Goal: Task Accomplishment & Management: Use online tool/utility

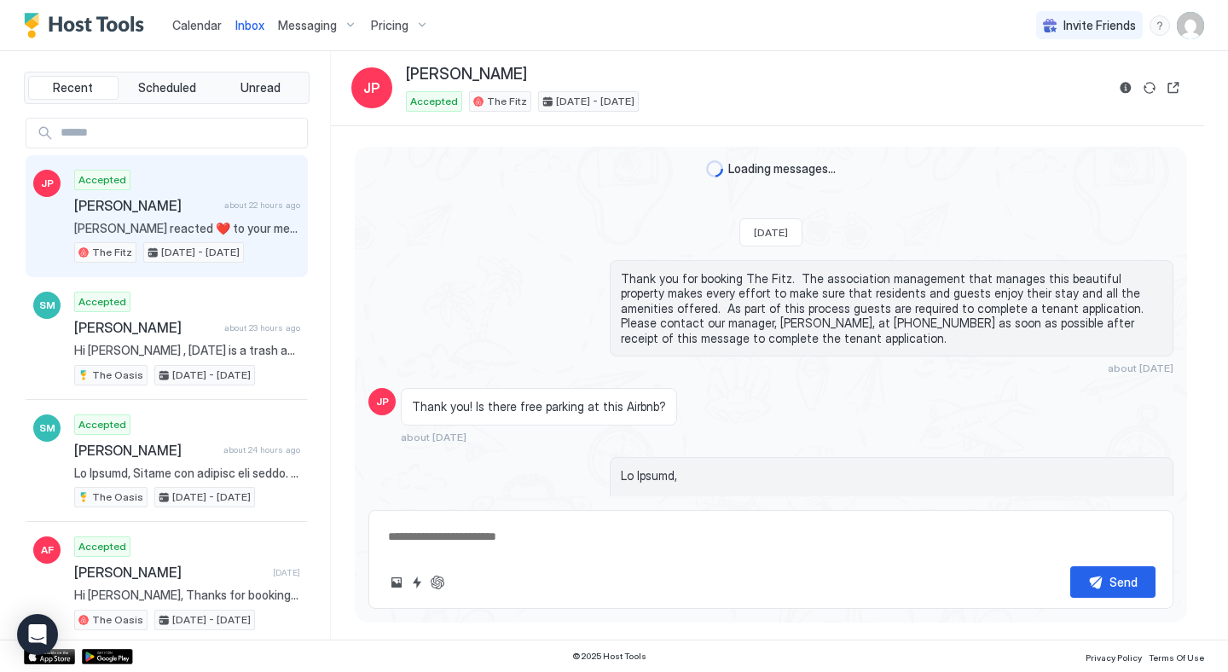
click at [249, 24] on span "Inbox" at bounding box center [249, 25] width 29 height 14
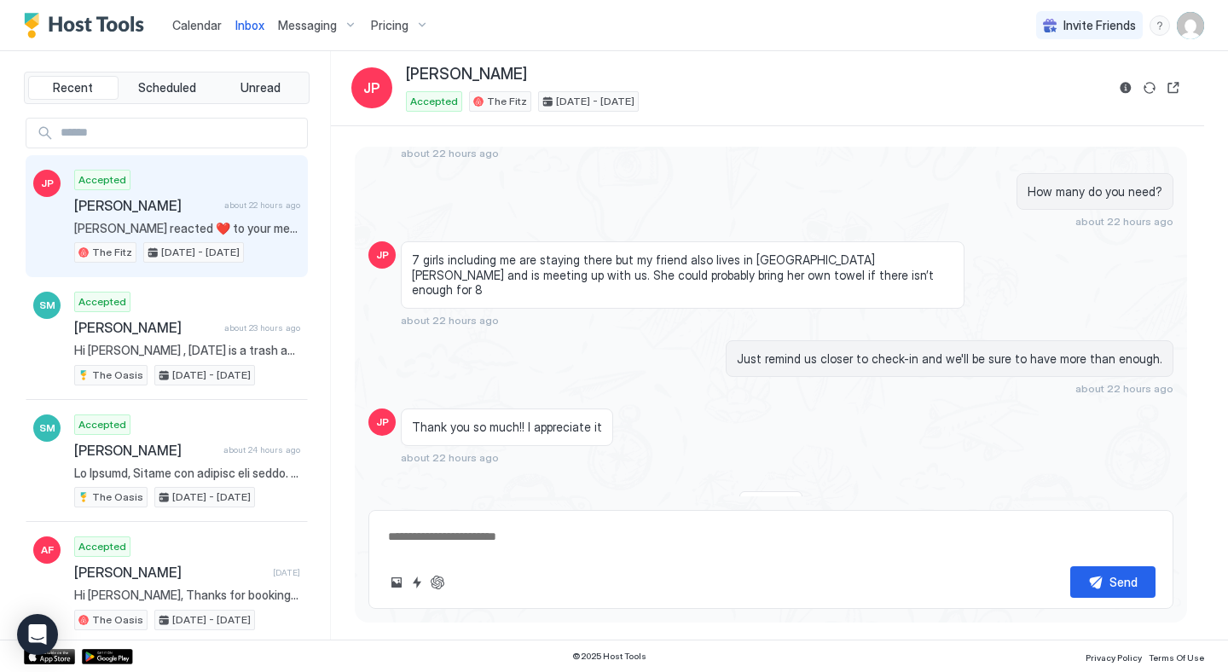
type textarea "*"
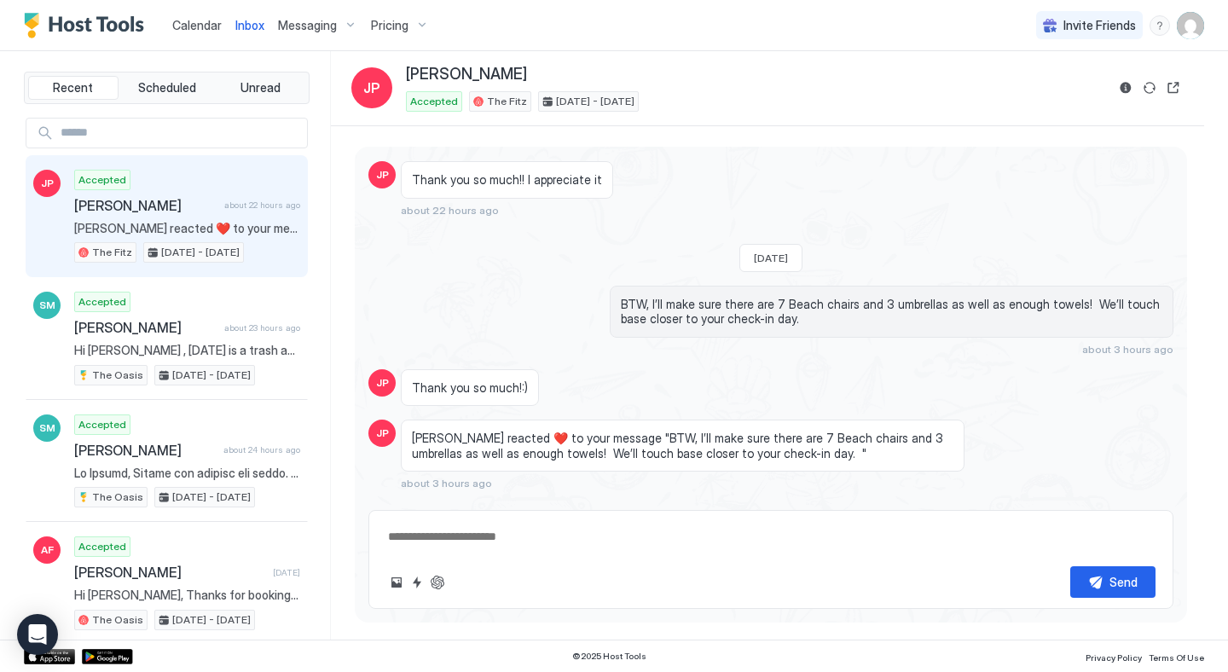
click at [185, 29] on span "Calendar" at bounding box center [196, 25] width 49 height 14
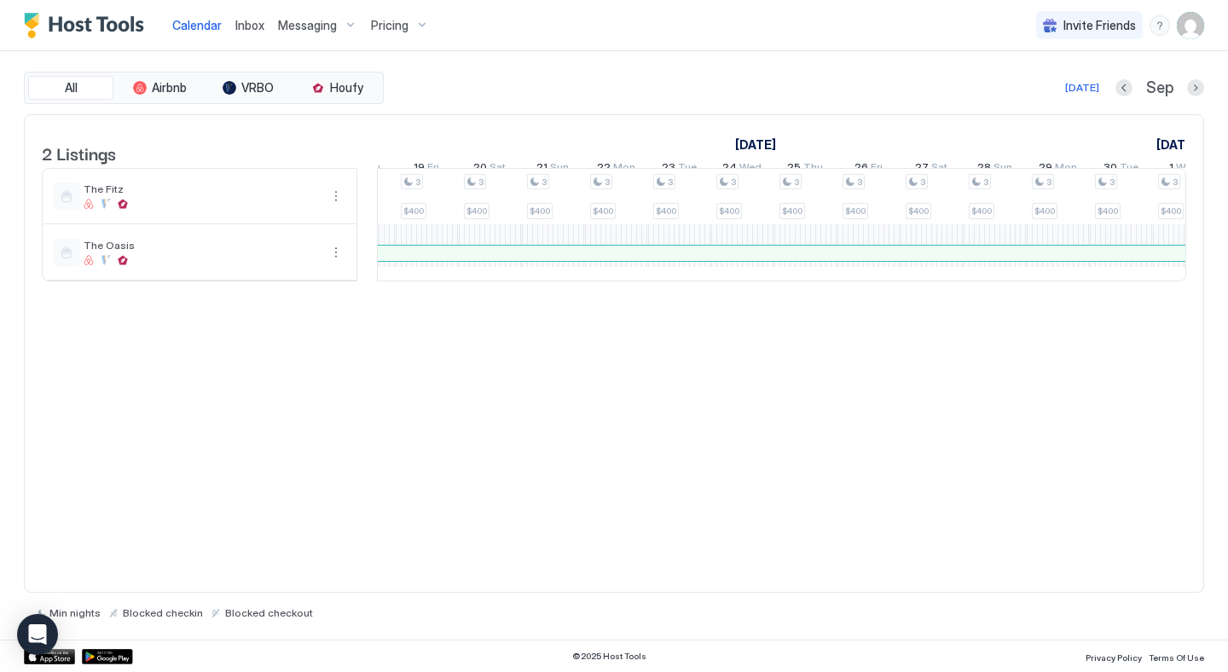
scroll to position [0, 1836]
